Goal: Communication & Community: Share content

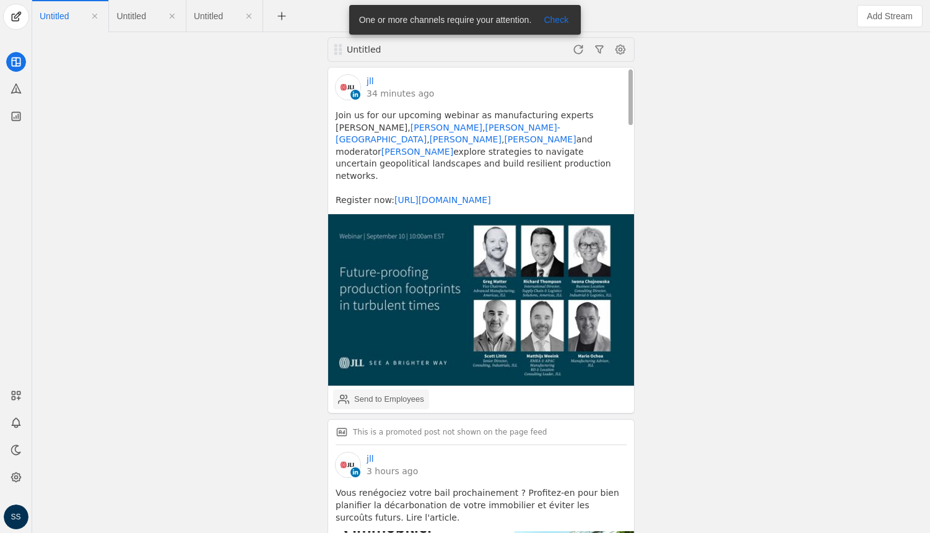
click at [374, 393] on div "Send to Employees" at bounding box center [389, 399] width 70 height 12
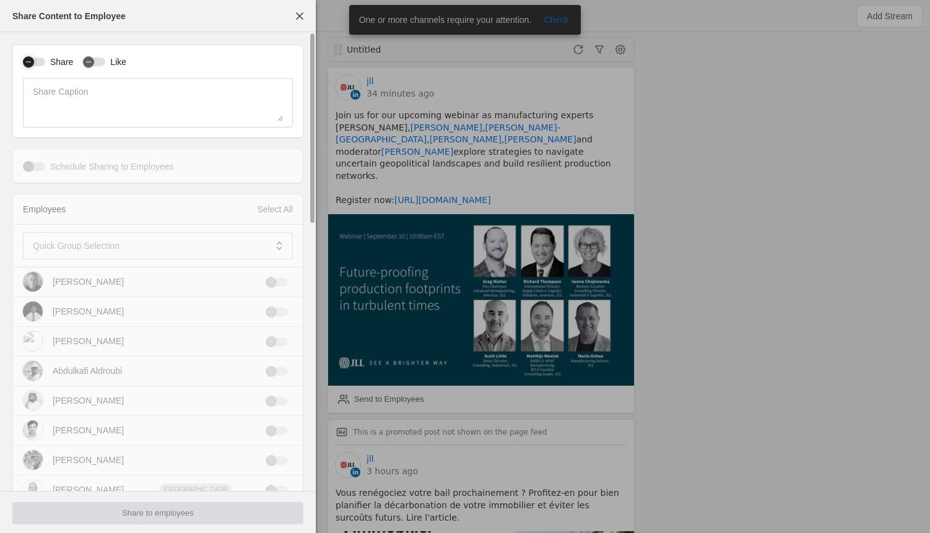
click at [38, 63] on div "button" at bounding box center [34, 62] width 22 height 9
click at [75, 245] on mat-label "Quick Group Selection" at bounding box center [76, 245] width 87 height 15
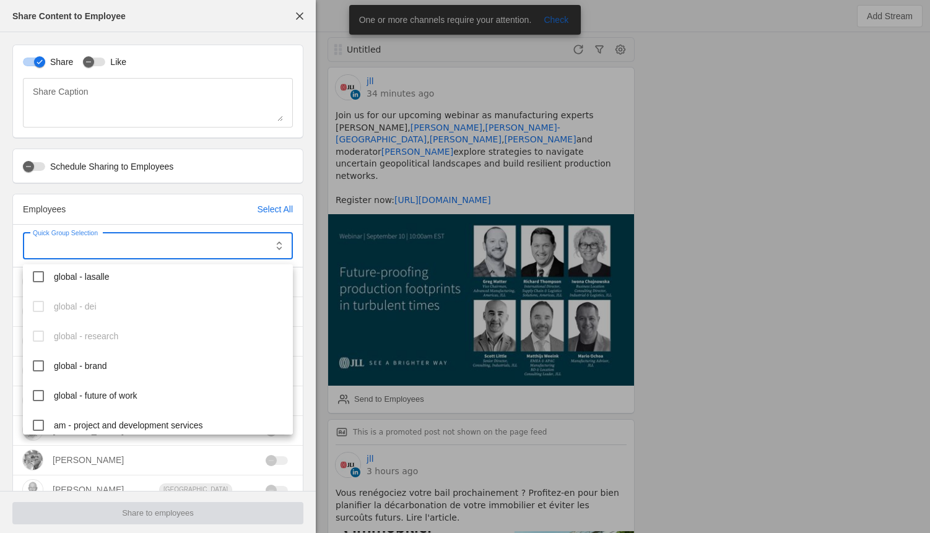
scroll to position [404, 0]
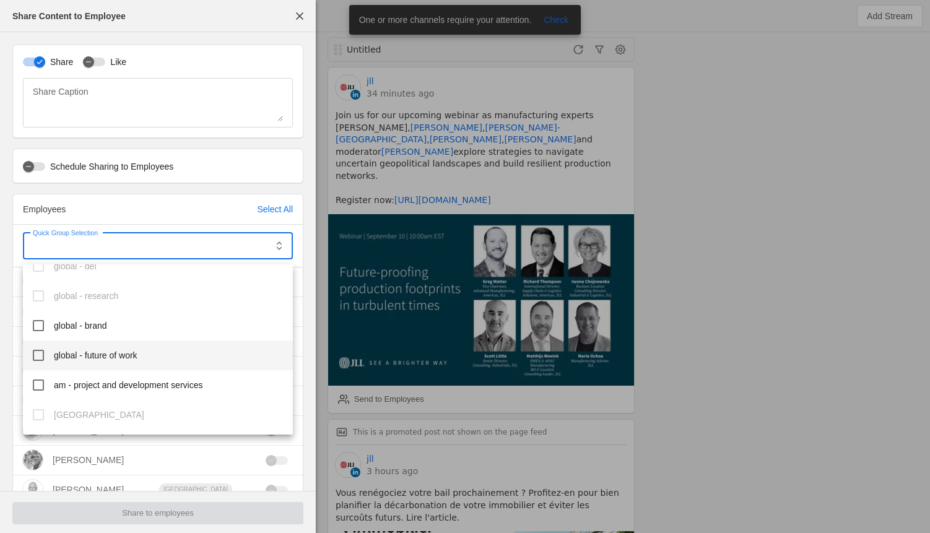
click at [113, 355] on span "global - future of work" at bounding box center [96, 355] width 84 height 12
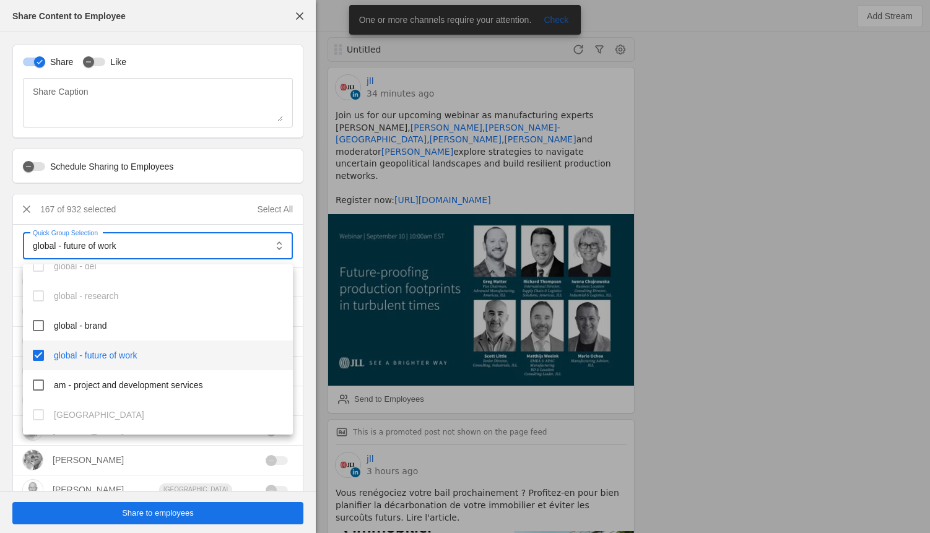
click at [193, 519] on div at bounding box center [465, 266] width 930 height 533
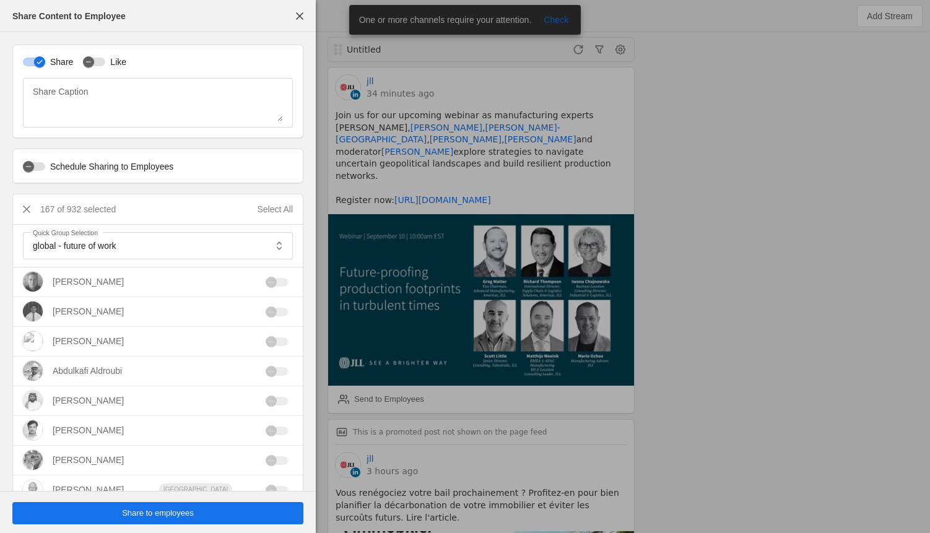
click at [183, 515] on span "Share to employees" at bounding box center [158, 513] width 72 height 12
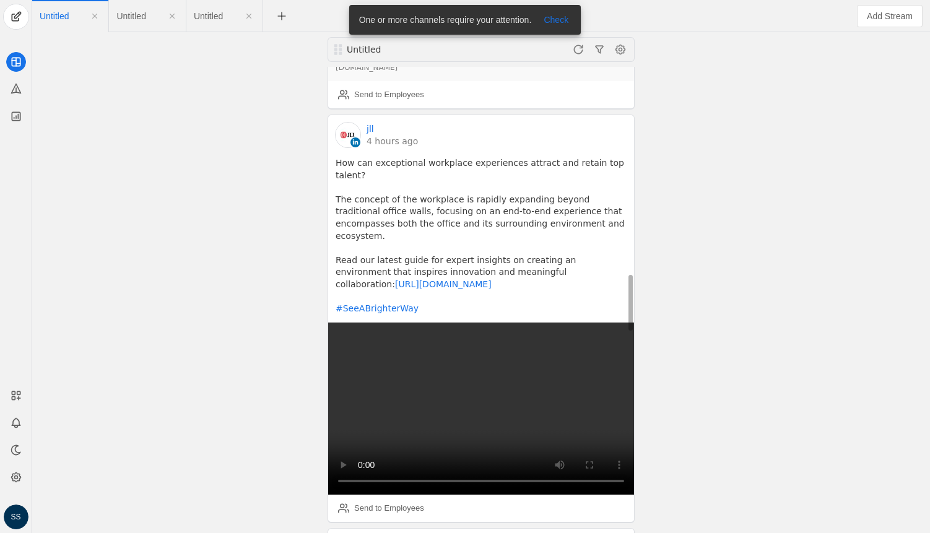
scroll to position [1685, 0]
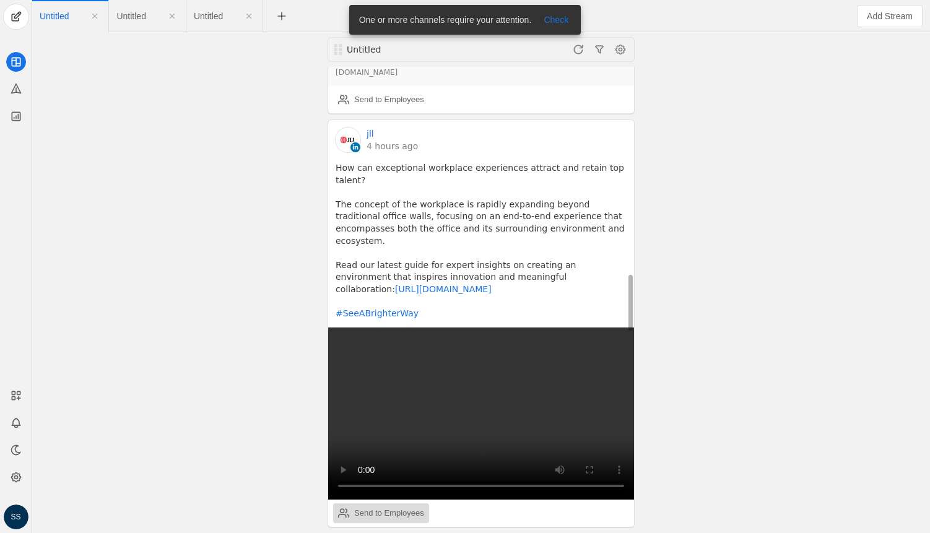
click at [392, 507] on div "Send to Employees" at bounding box center [389, 513] width 70 height 12
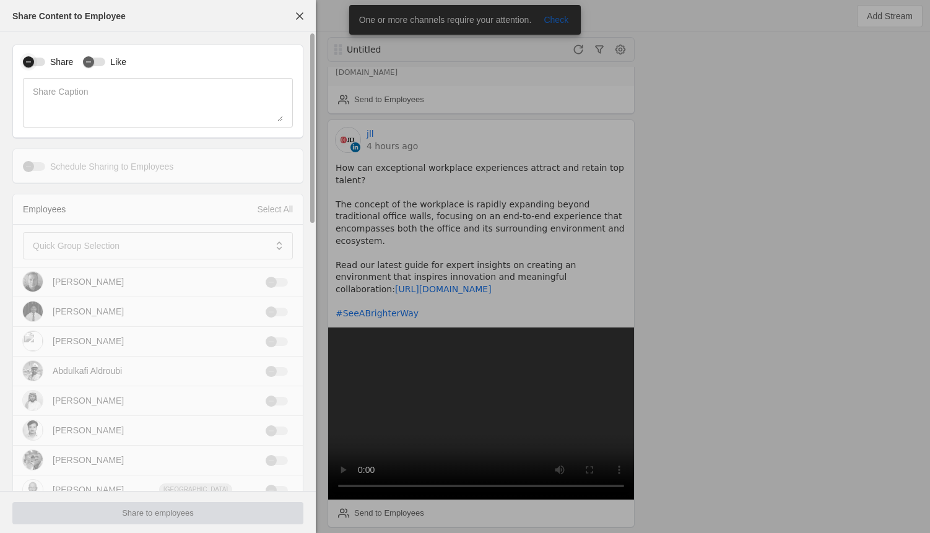
click at [37, 59] on div "button" at bounding box center [34, 62] width 22 height 9
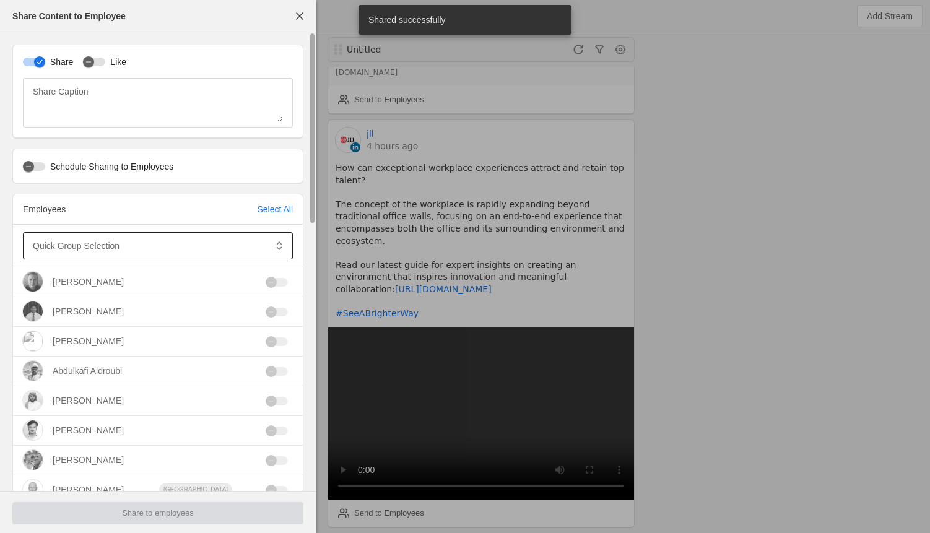
click at [67, 242] on mat-label "Quick Group Selection" at bounding box center [76, 245] width 87 height 15
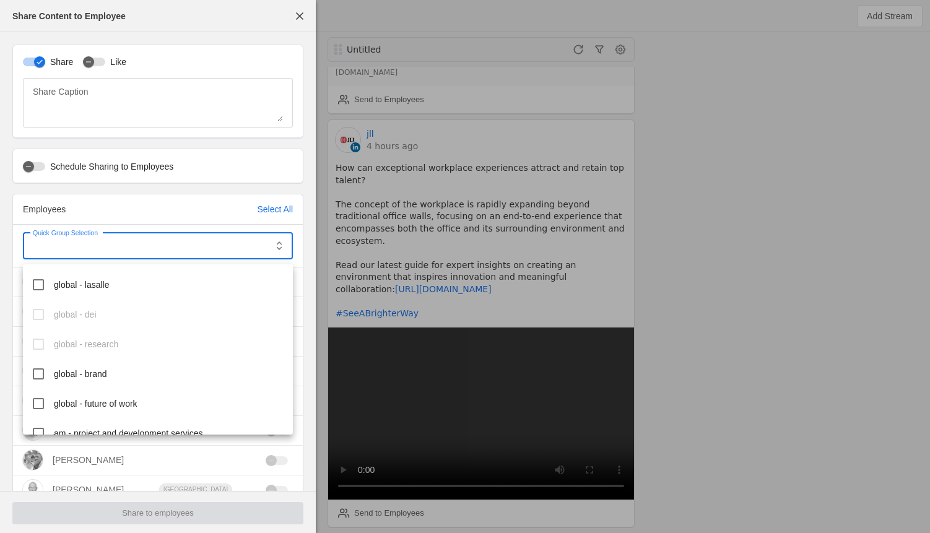
scroll to position [361, 0]
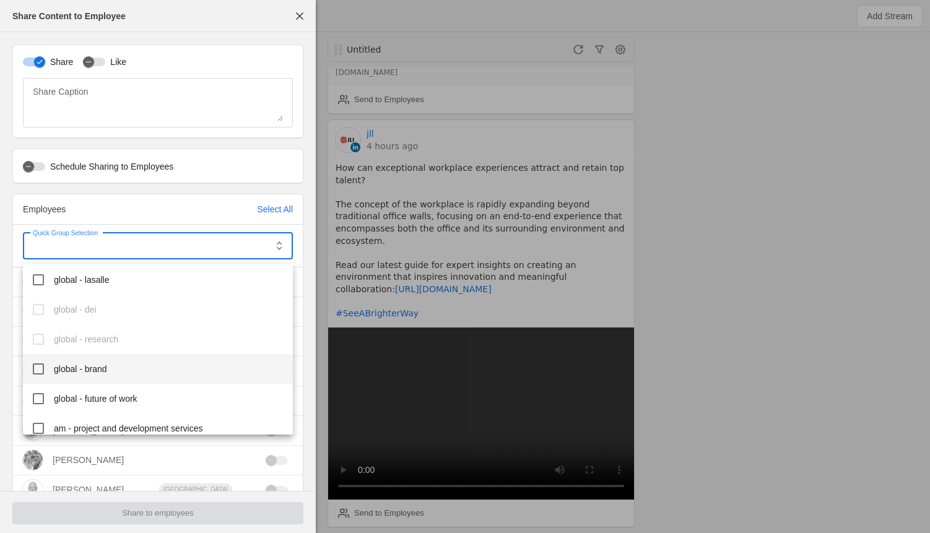
click at [82, 368] on span "global - brand" at bounding box center [80, 369] width 53 height 12
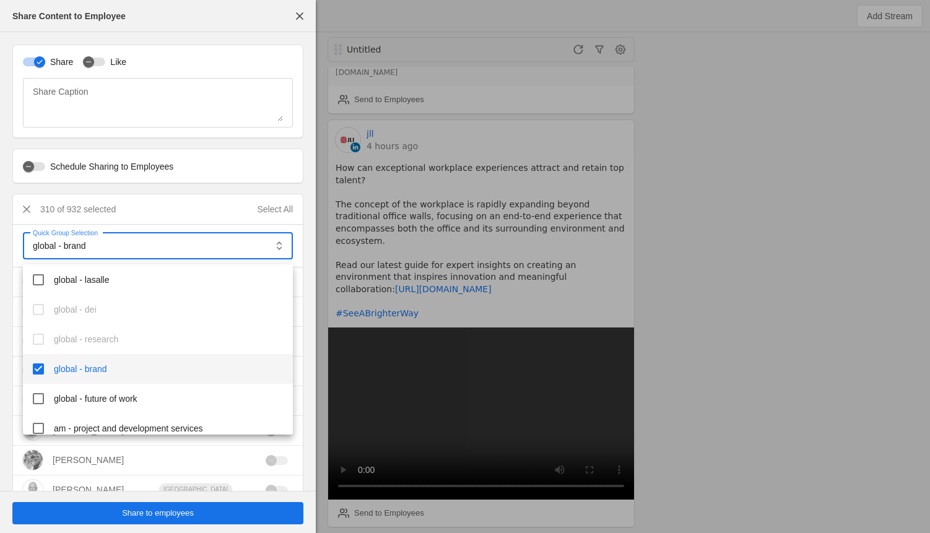
click at [148, 521] on div at bounding box center [465, 266] width 930 height 533
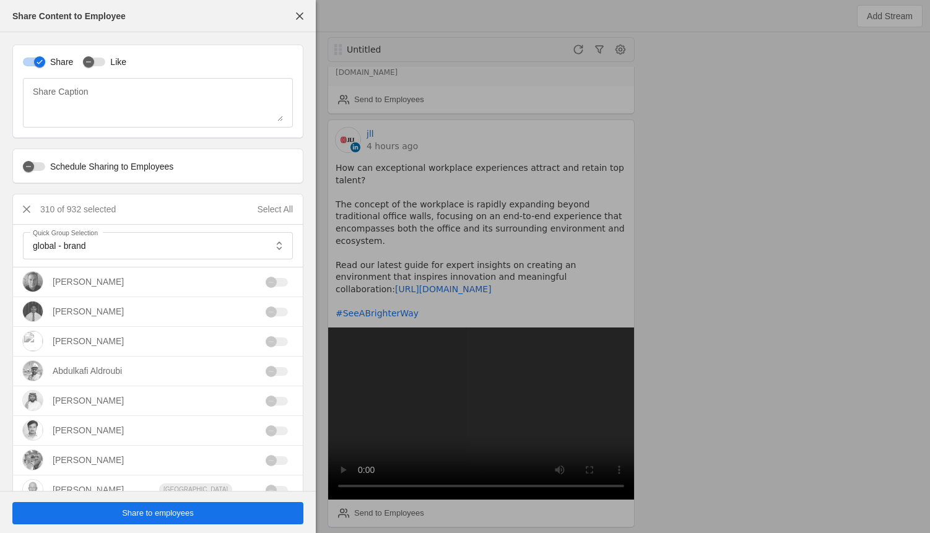
click at [158, 517] on span "Share to employees" at bounding box center [158, 513] width 72 height 12
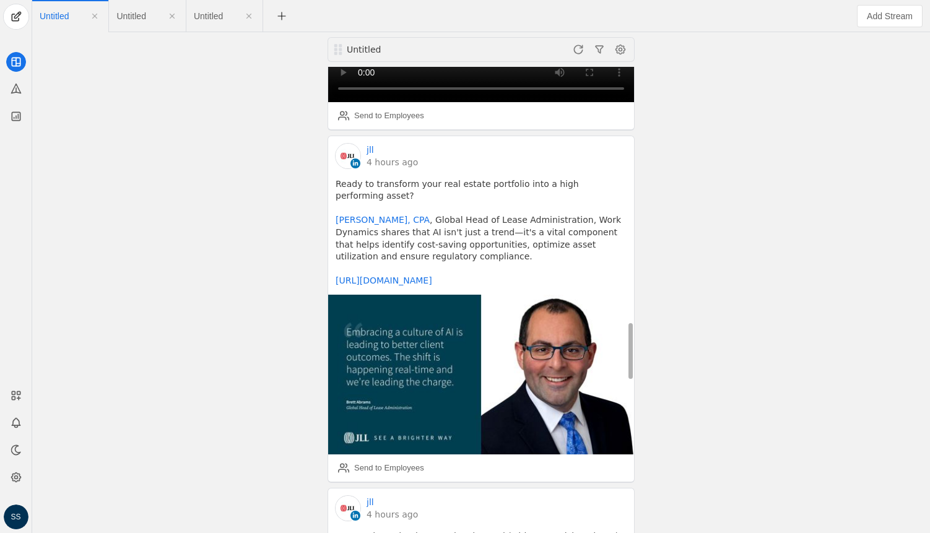
scroll to position [2081, 0]
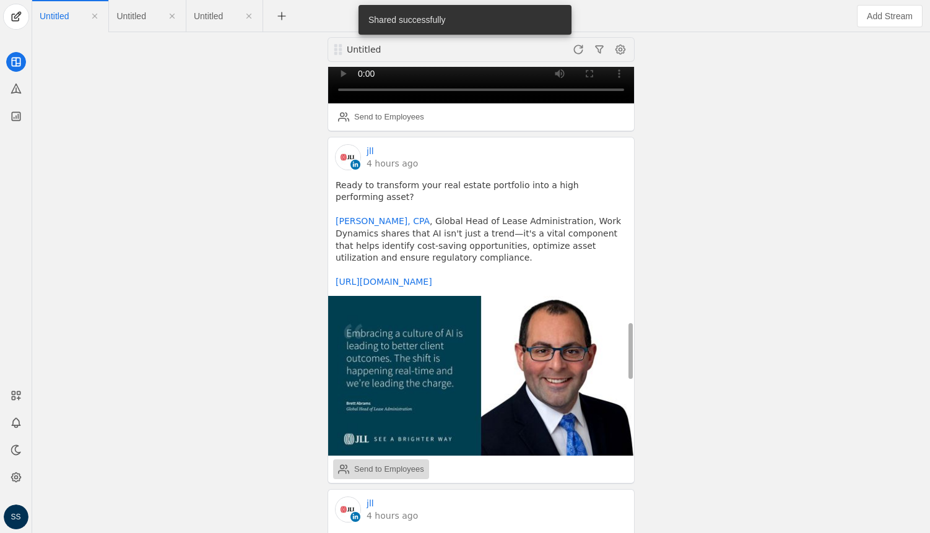
click at [376, 463] on div "Send to Employees" at bounding box center [389, 469] width 70 height 12
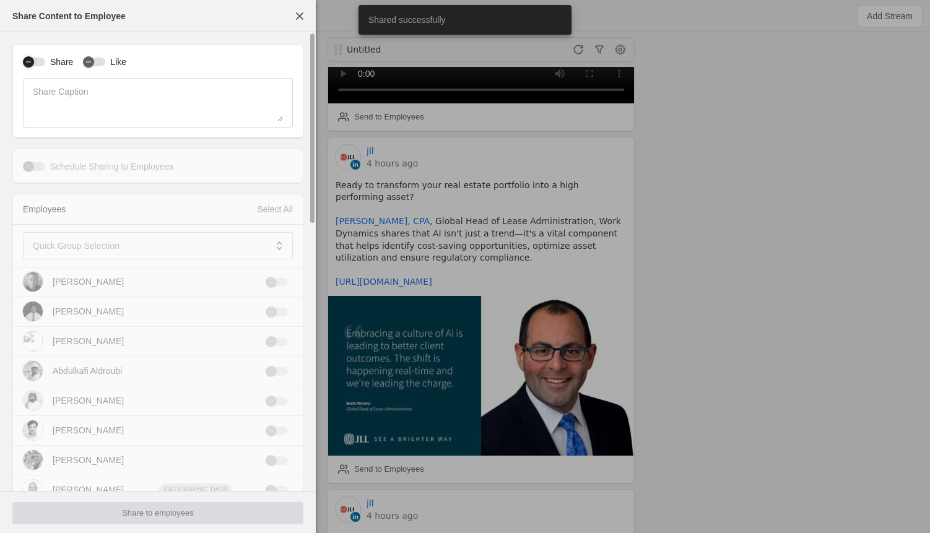
click at [33, 58] on div "button" at bounding box center [28, 61] width 11 height 11
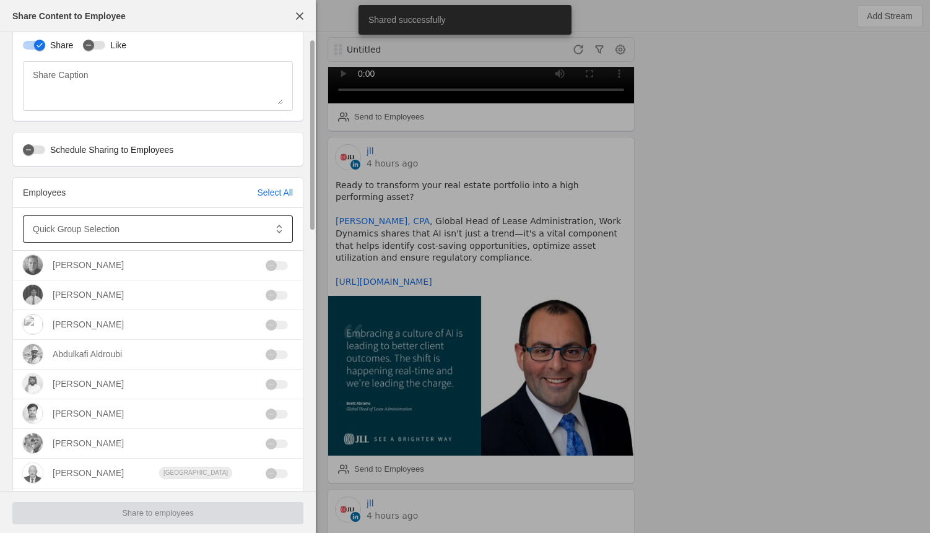
click at [103, 229] on mat-label "Quick Group Selection" at bounding box center [76, 229] width 87 height 15
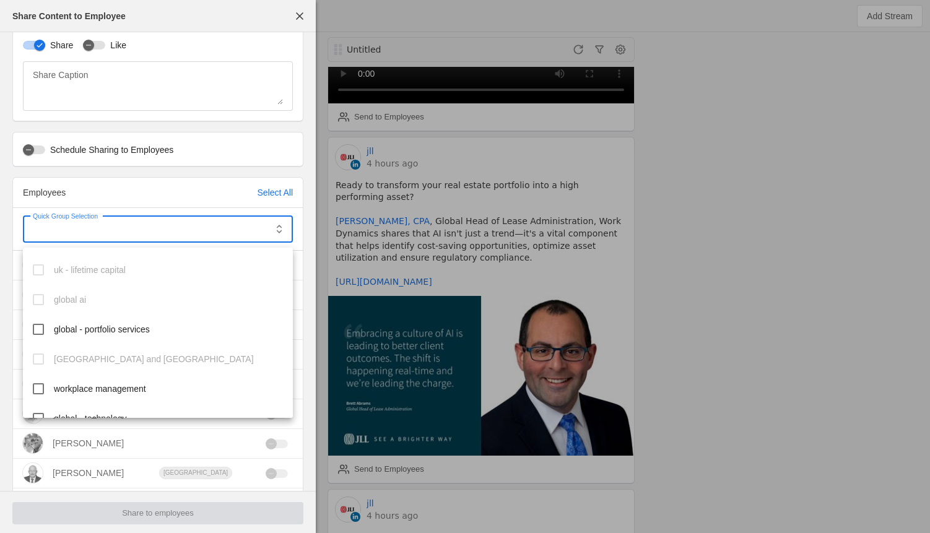
scroll to position [109, 0]
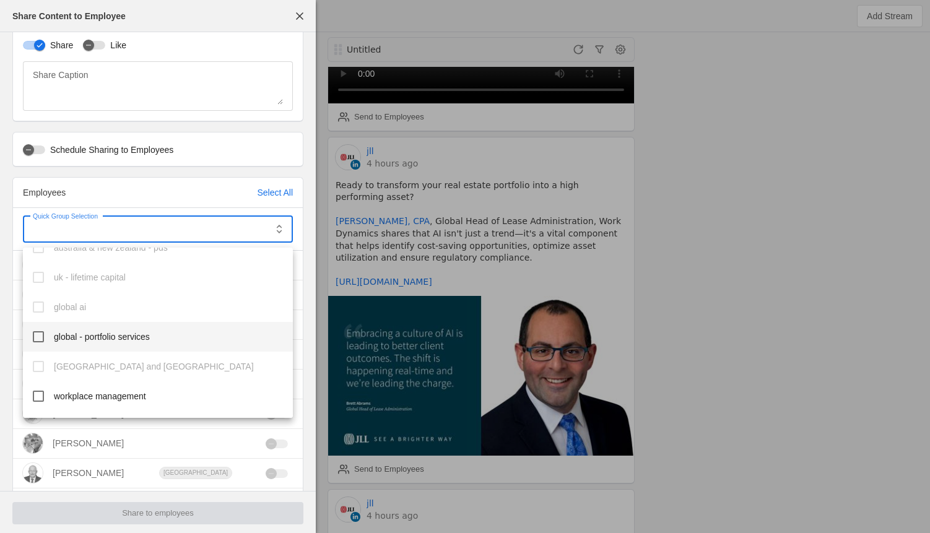
click at [107, 338] on span "global - portfolio services" at bounding box center [102, 337] width 96 height 12
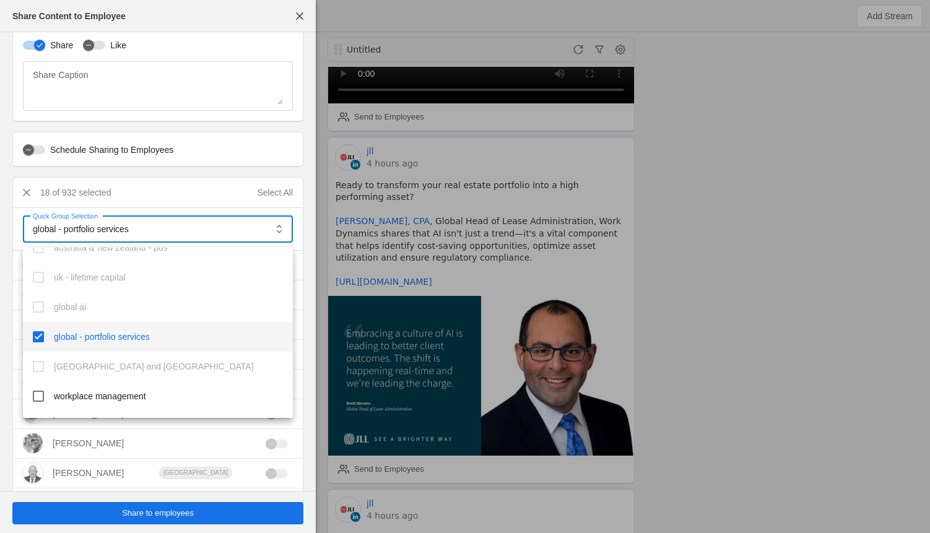
click at [152, 521] on div at bounding box center [465, 266] width 930 height 533
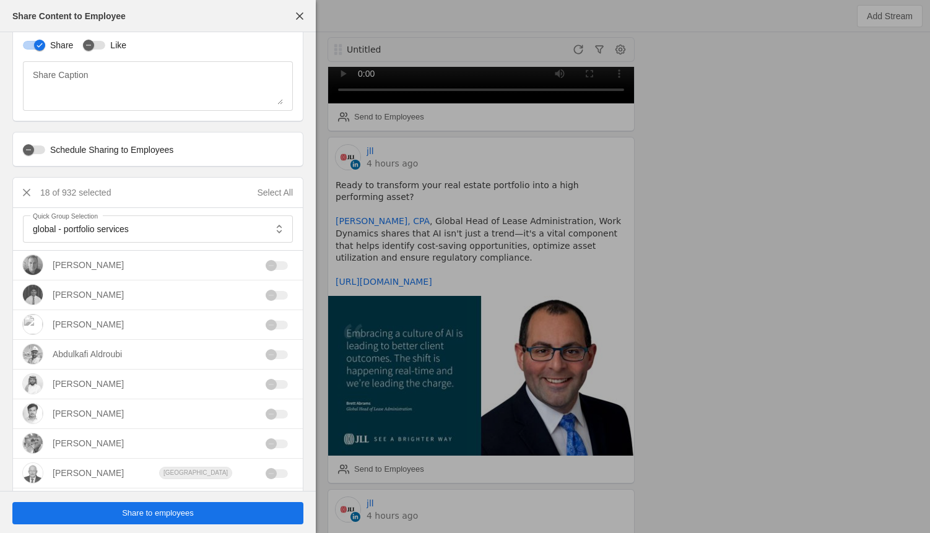
click at [162, 516] on span "Share to employees" at bounding box center [158, 513] width 72 height 12
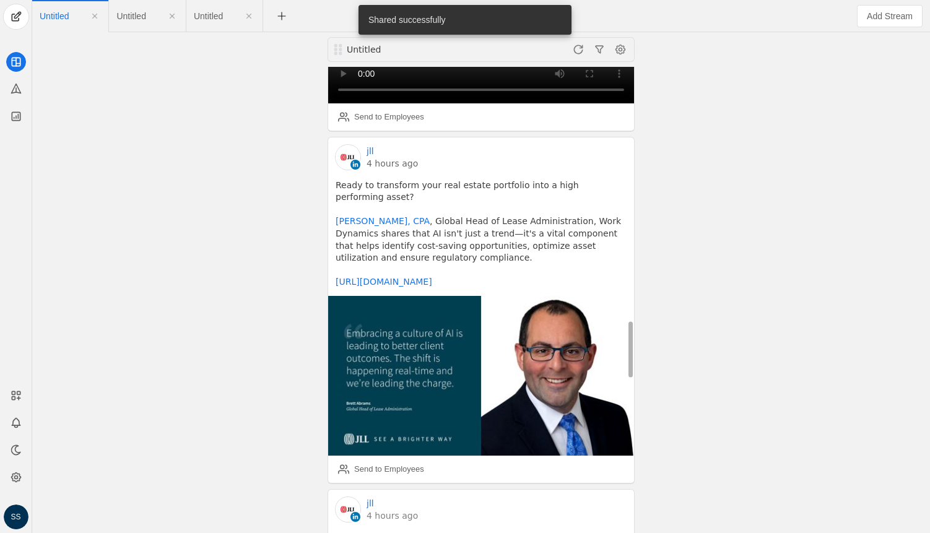
click at [383, 157] on link "4 hours ago" at bounding box center [391, 163] width 51 height 12
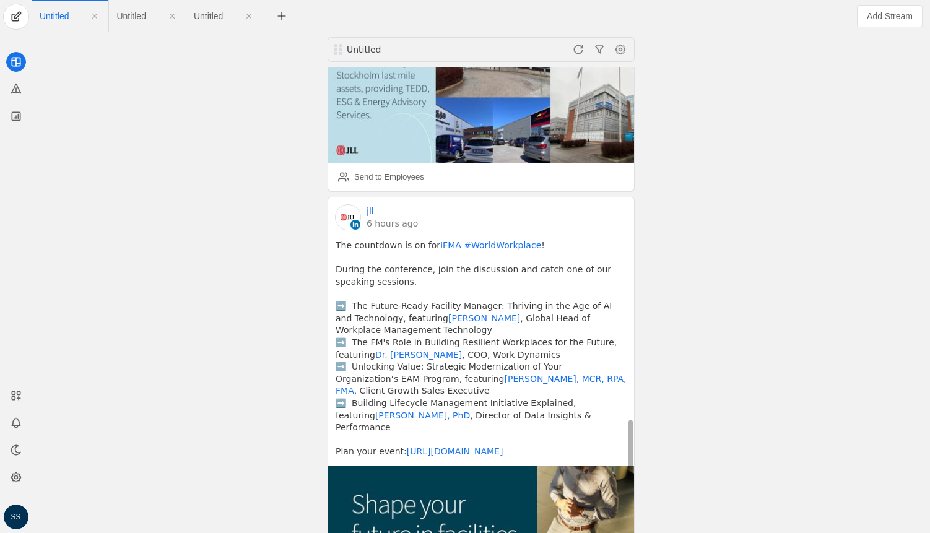
scroll to position [2932, 0]
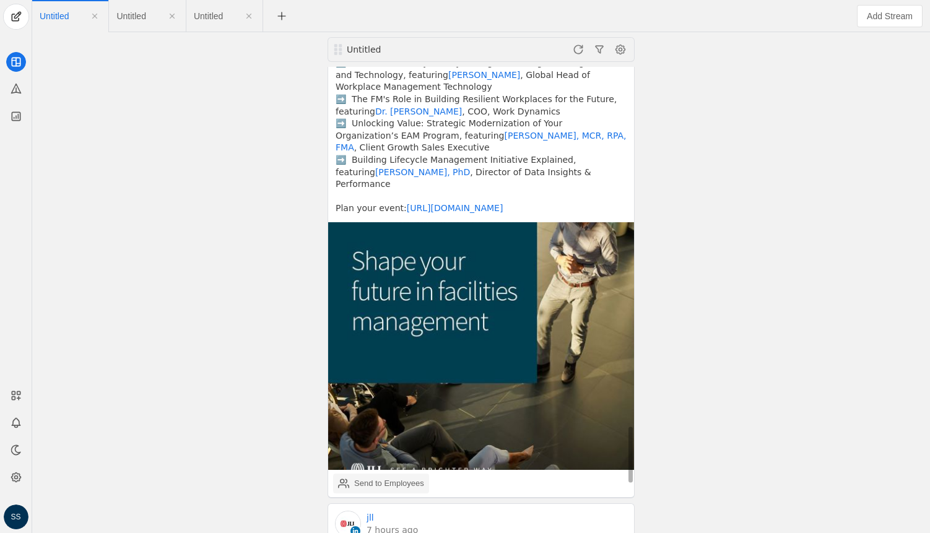
click at [366, 477] on div "Send to Employees" at bounding box center [389, 483] width 70 height 12
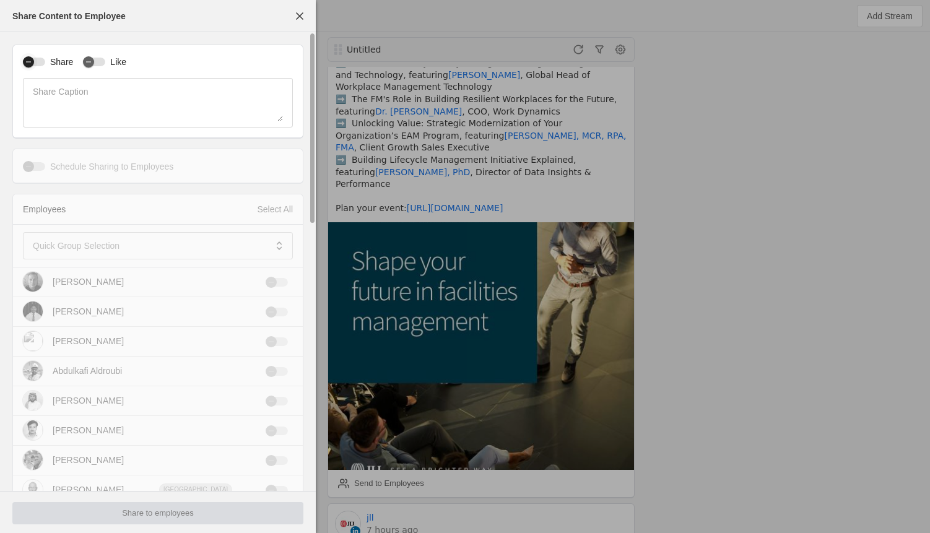
click at [33, 66] on div "button" at bounding box center [28, 61] width 11 height 11
click at [91, 245] on mat-label "Quick Group Selection" at bounding box center [76, 245] width 87 height 15
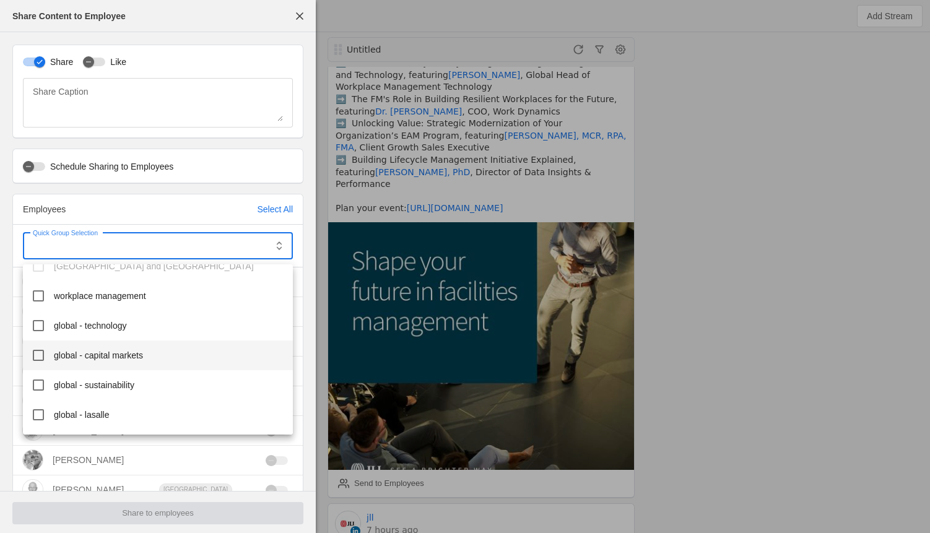
click at [115, 300] on span "workplace management" at bounding box center [100, 296] width 92 height 12
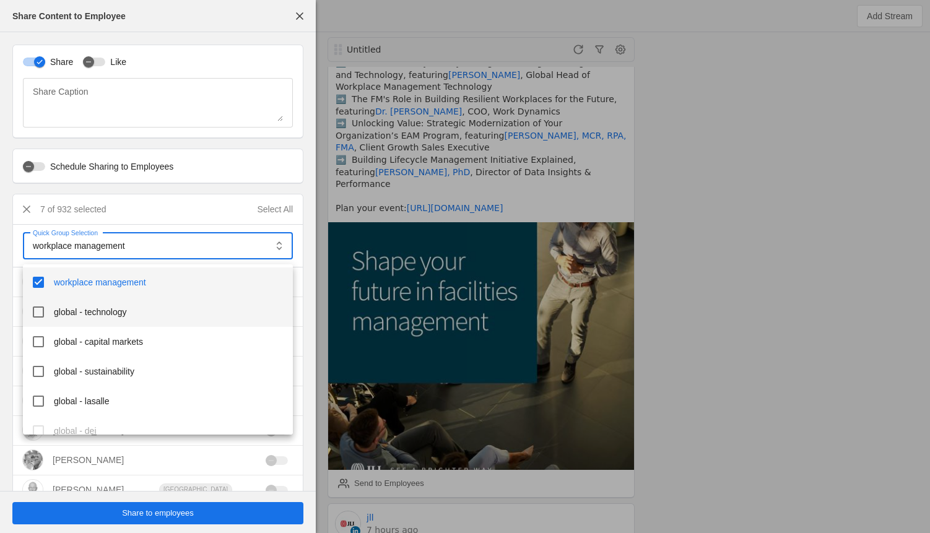
scroll to position [240, 0]
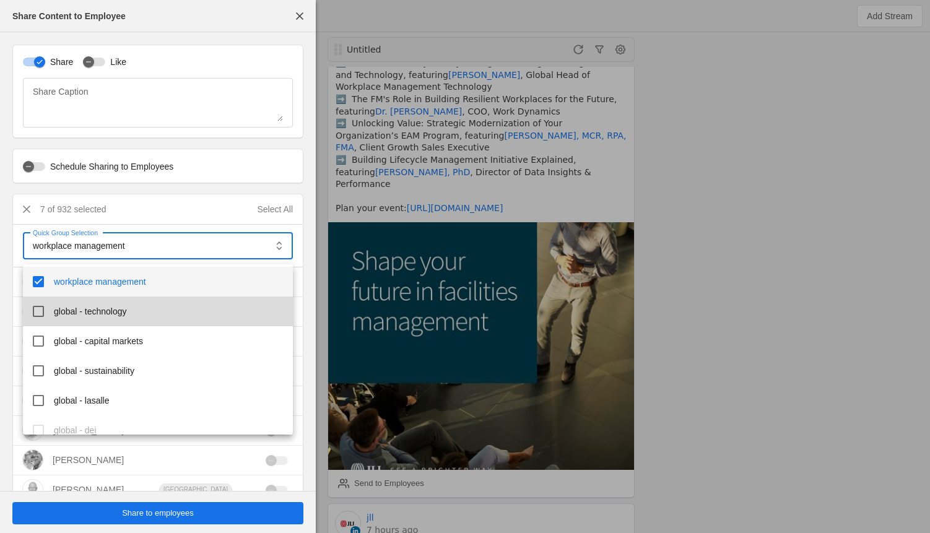
click at [110, 320] on mat-option "global - technology" at bounding box center [158, 312] width 270 height 30
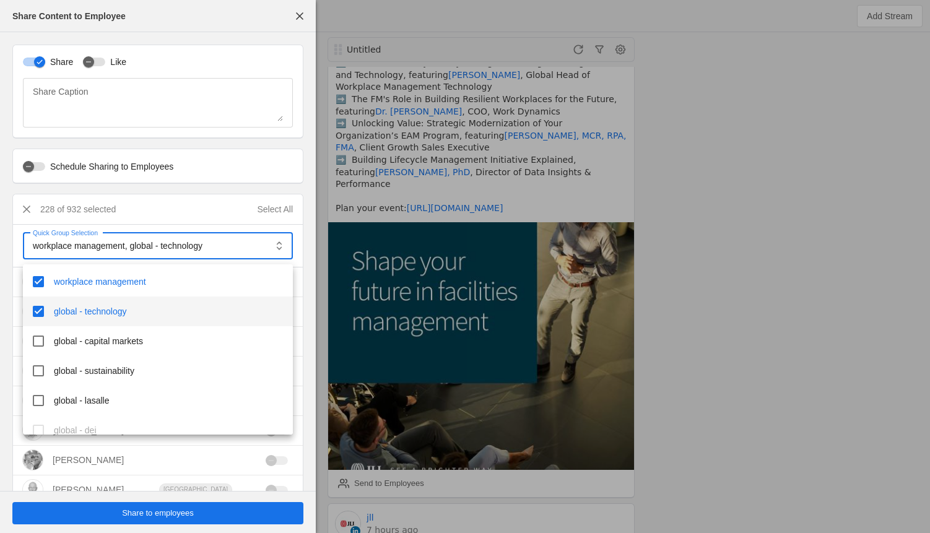
click at [180, 513] on div at bounding box center [465, 266] width 930 height 533
click at [171, 515] on span "Share to employees" at bounding box center [158, 513] width 72 height 12
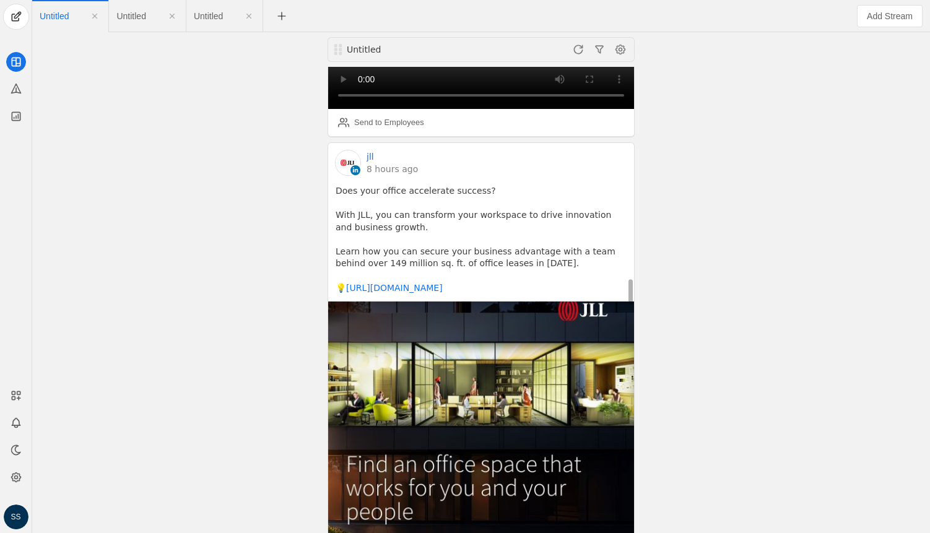
scroll to position [3726, 0]
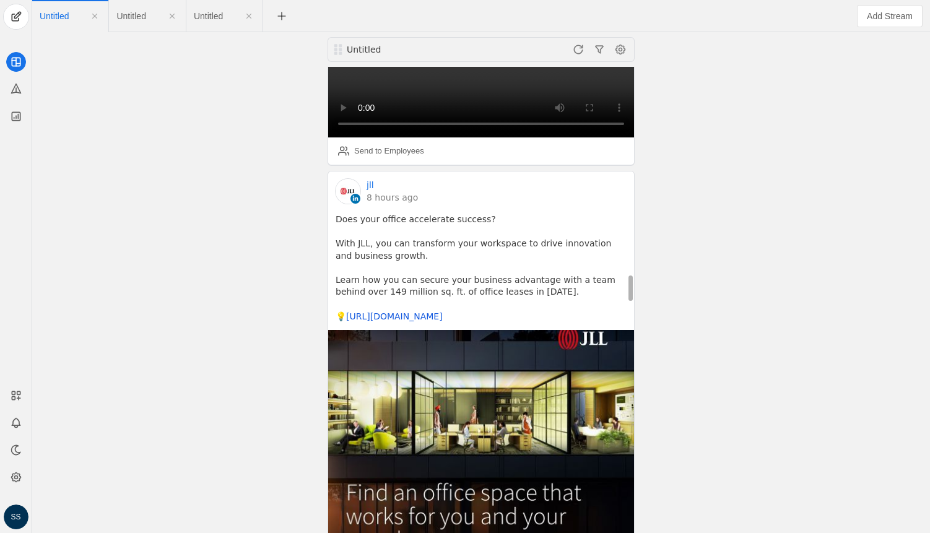
click at [391, 311] on link "[URL][DOMAIN_NAME]" at bounding box center [394, 316] width 97 height 10
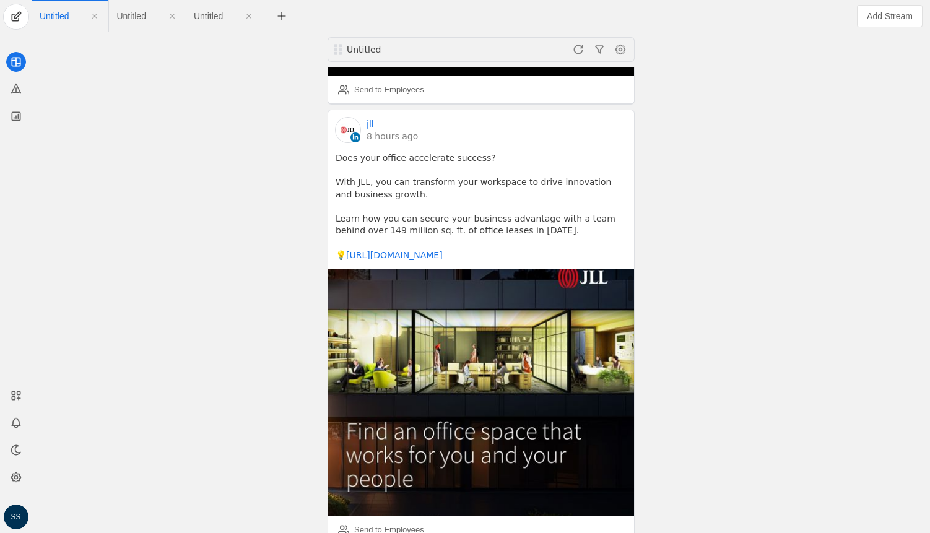
scroll to position [3801, 0]
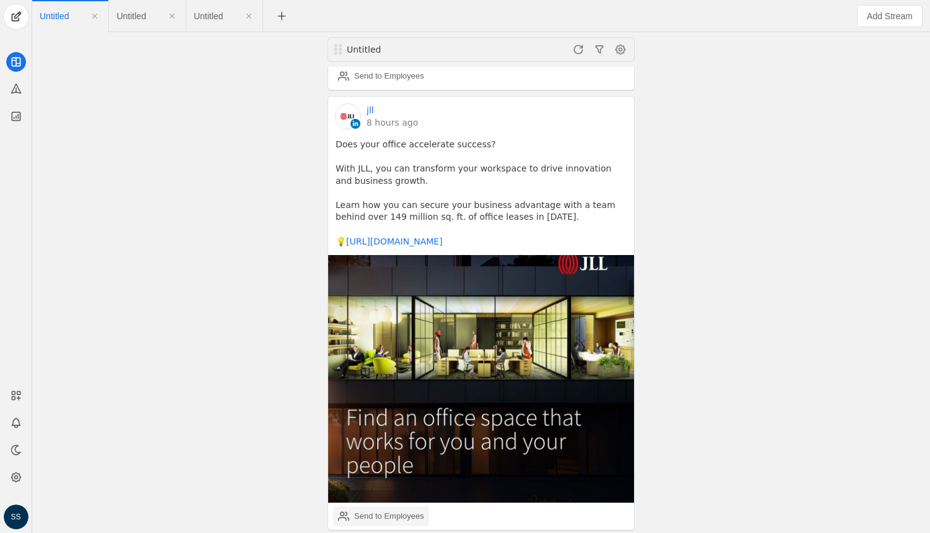
click at [399, 510] on div "Send to Employees" at bounding box center [389, 516] width 70 height 12
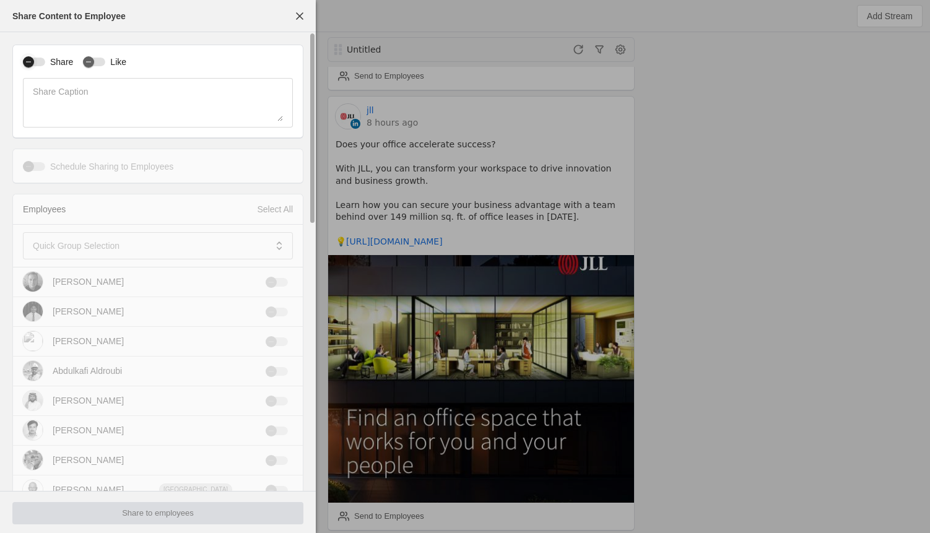
click at [39, 66] on div "Share" at bounding box center [48, 62] width 50 height 12
click at [41, 59] on div "button" at bounding box center [34, 62] width 22 height 9
click at [105, 240] on mat-label "Quick Group Selection" at bounding box center [76, 245] width 87 height 15
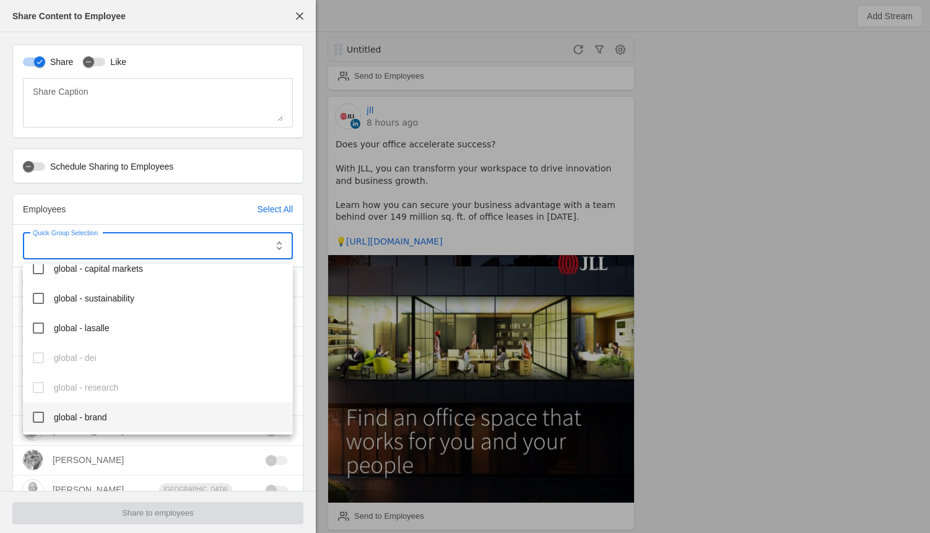
scroll to position [404, 0]
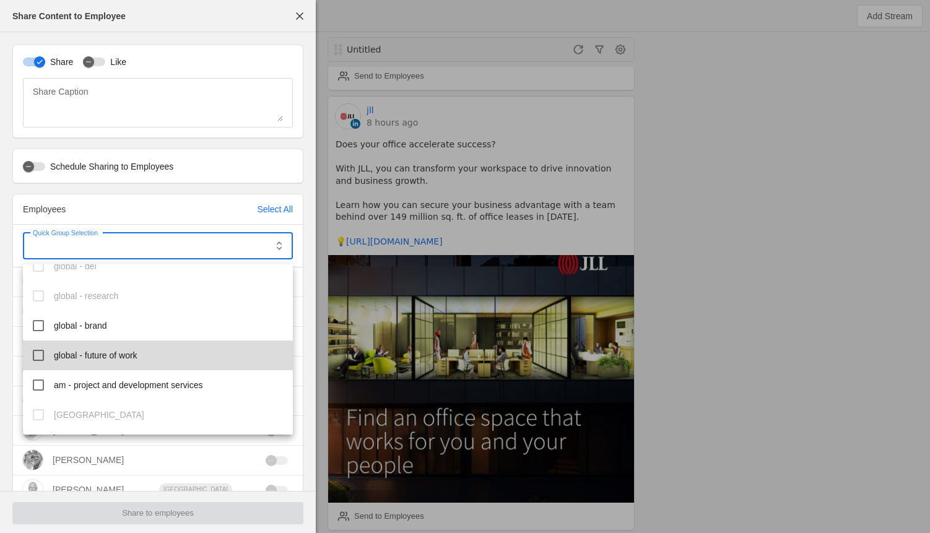
click at [114, 360] on span "global - future of work" at bounding box center [96, 355] width 84 height 12
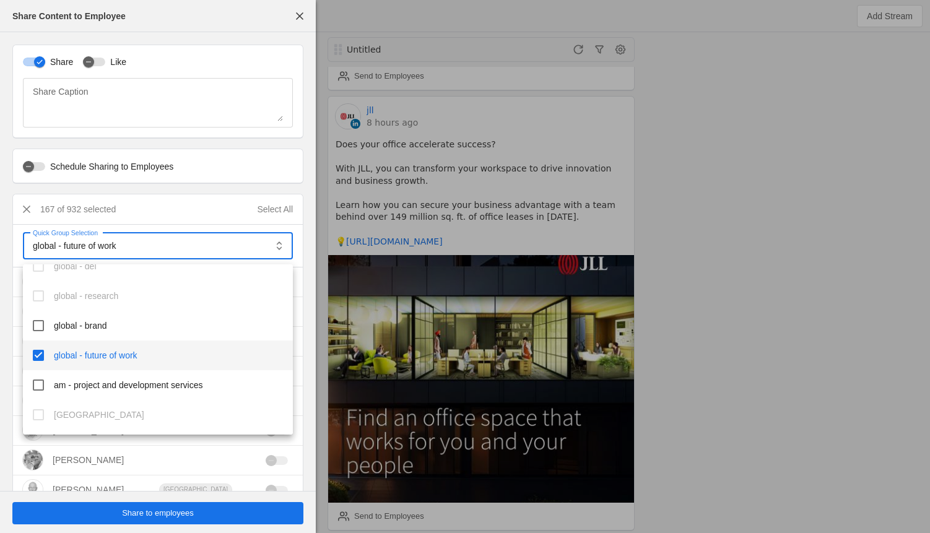
click at [196, 512] on div at bounding box center [465, 266] width 930 height 533
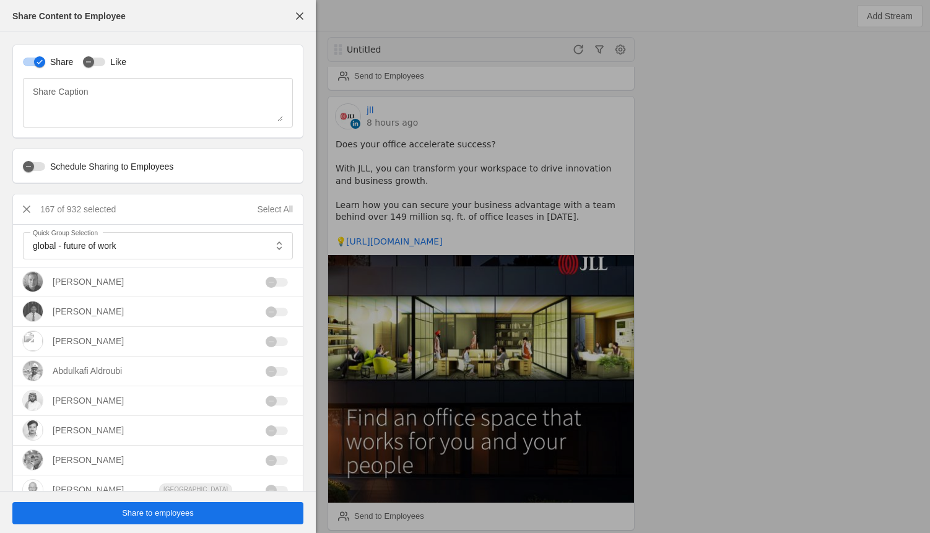
click at [183, 512] on span "Share to employees" at bounding box center [158, 513] width 72 height 12
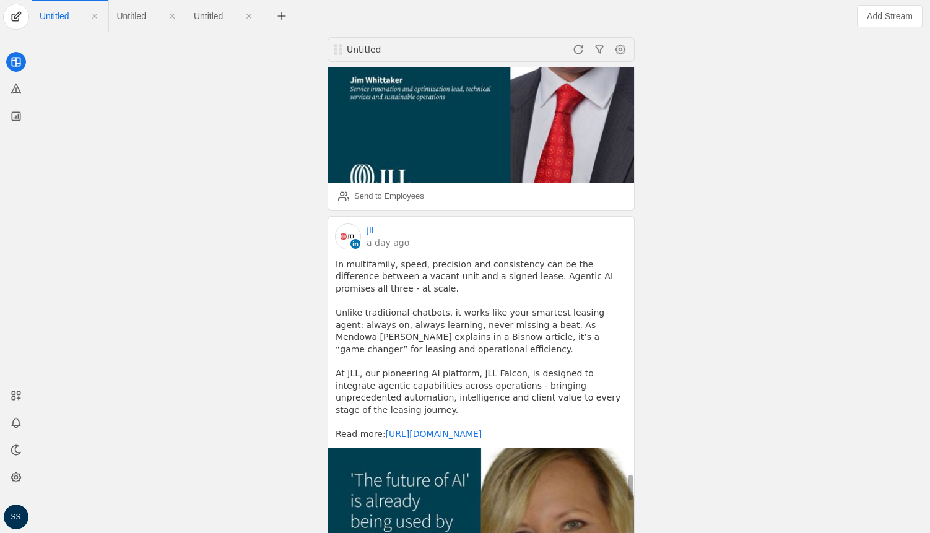
scroll to position [7259, 0]
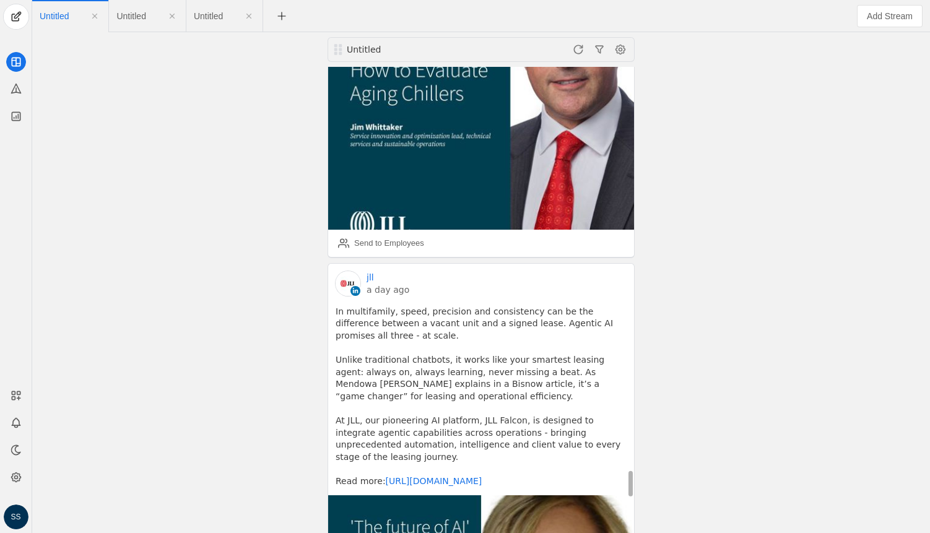
click at [371, 284] on link "a day ago" at bounding box center [387, 290] width 43 height 12
click at [13, 92] on icon at bounding box center [16, 88] width 12 height 12
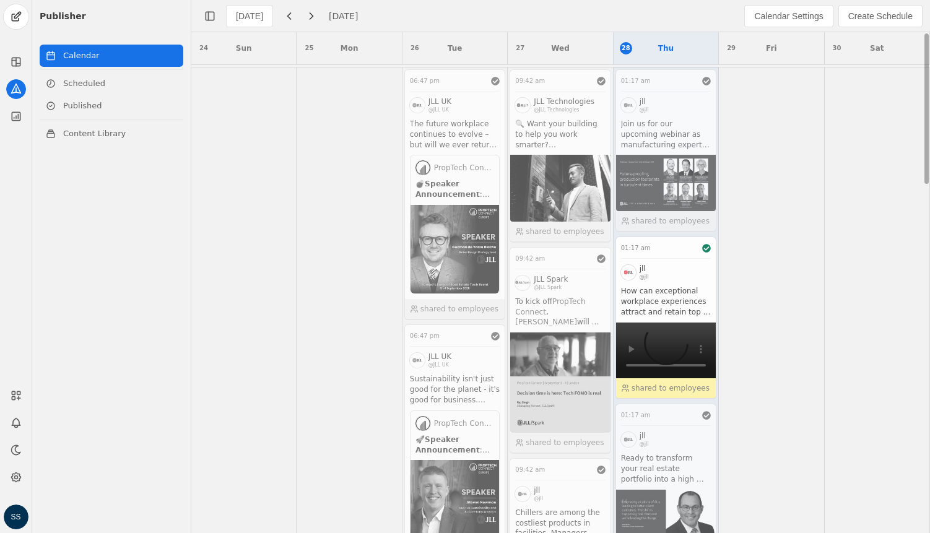
scroll to position [196, 0]
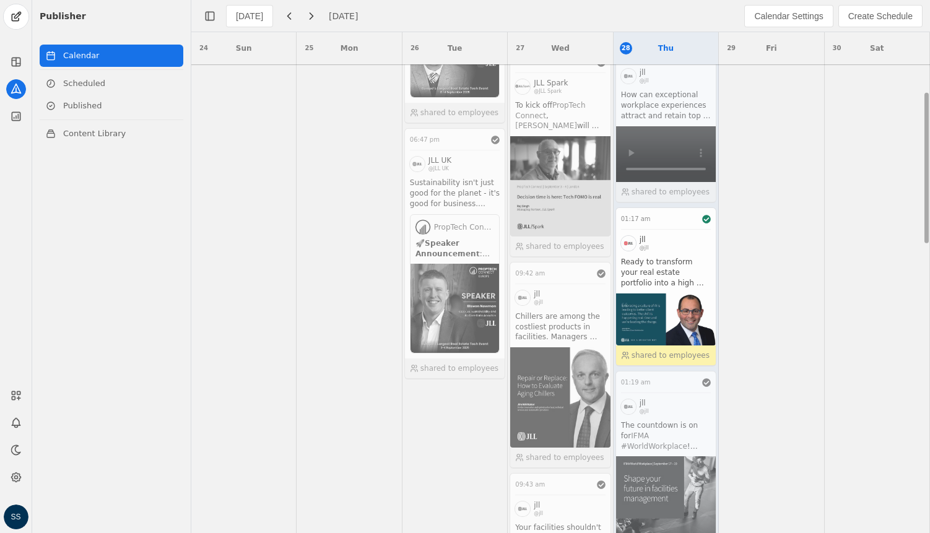
click at [664, 255] on app-activity "01:17 am jll @jll Ready to transform your real estate portfolio into a high per…" at bounding box center [665, 286] width 101 height 159
